Goal: Navigation & Orientation: Find specific page/section

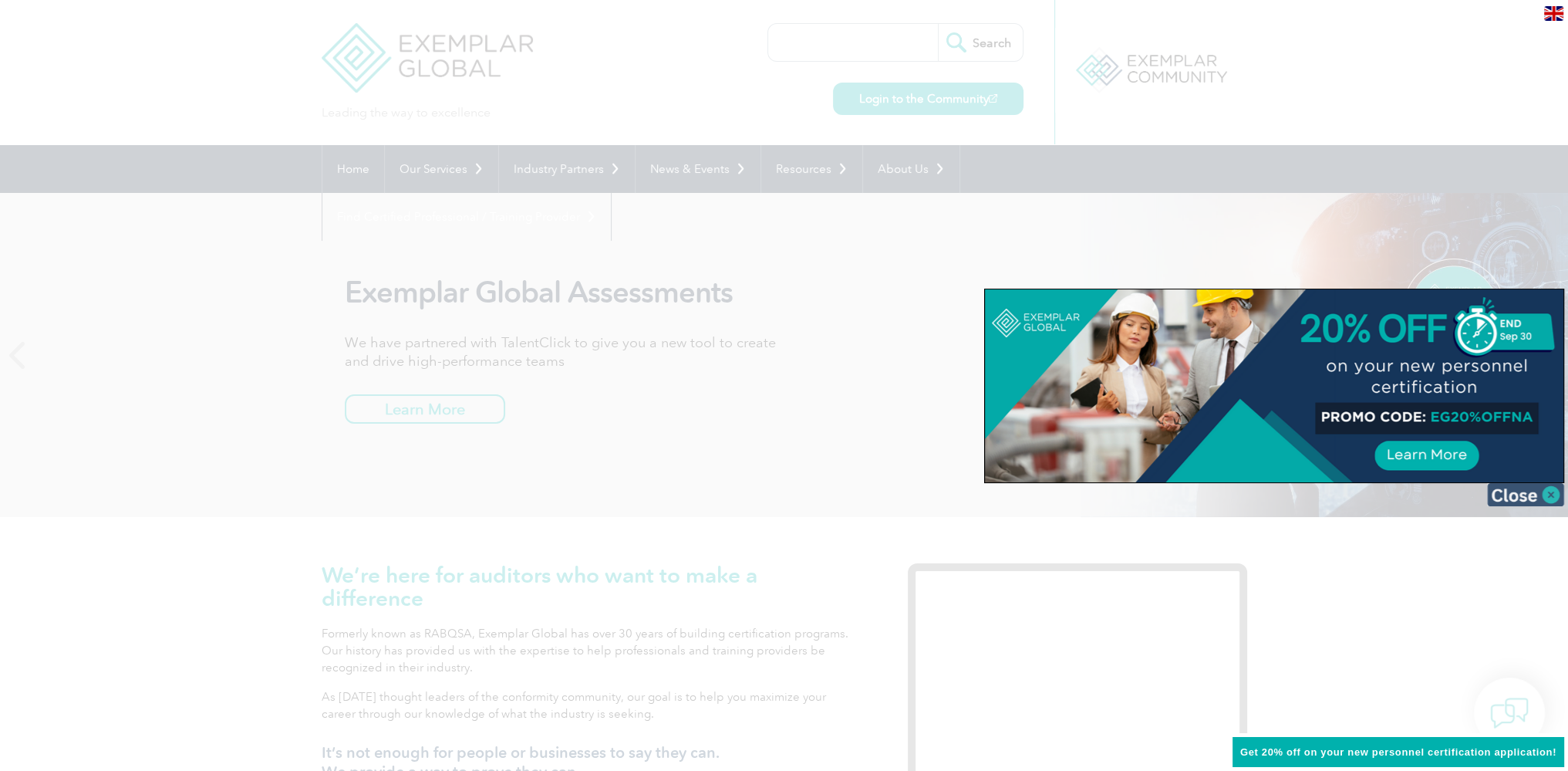
click at [1552, 495] on img at bounding box center [1525, 494] width 77 height 23
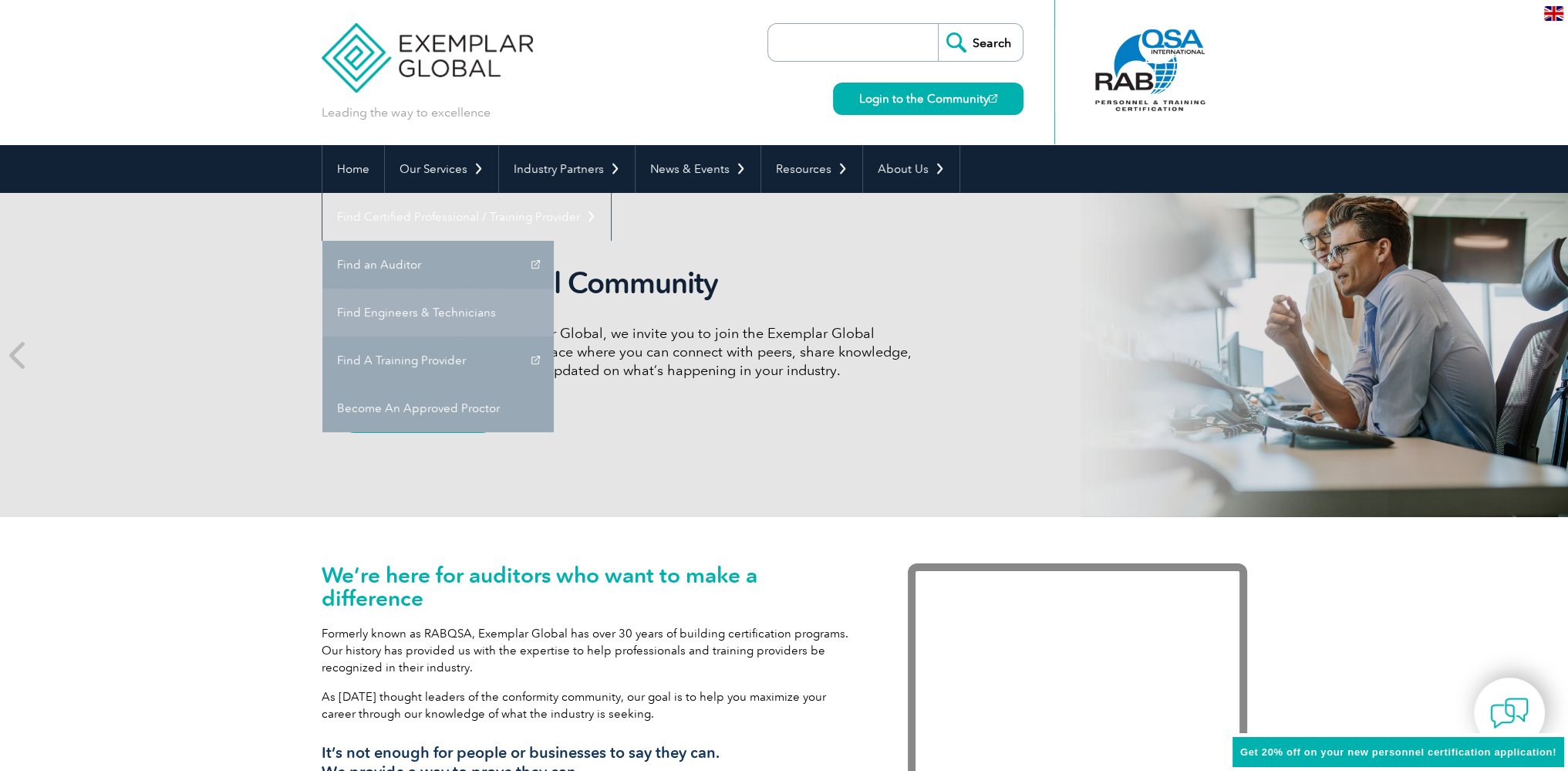
click at [554, 288] on link "Find Engineers & Technicians" at bounding box center [437, 312] width 232 height 48
